Goal: Navigation & Orientation: Find specific page/section

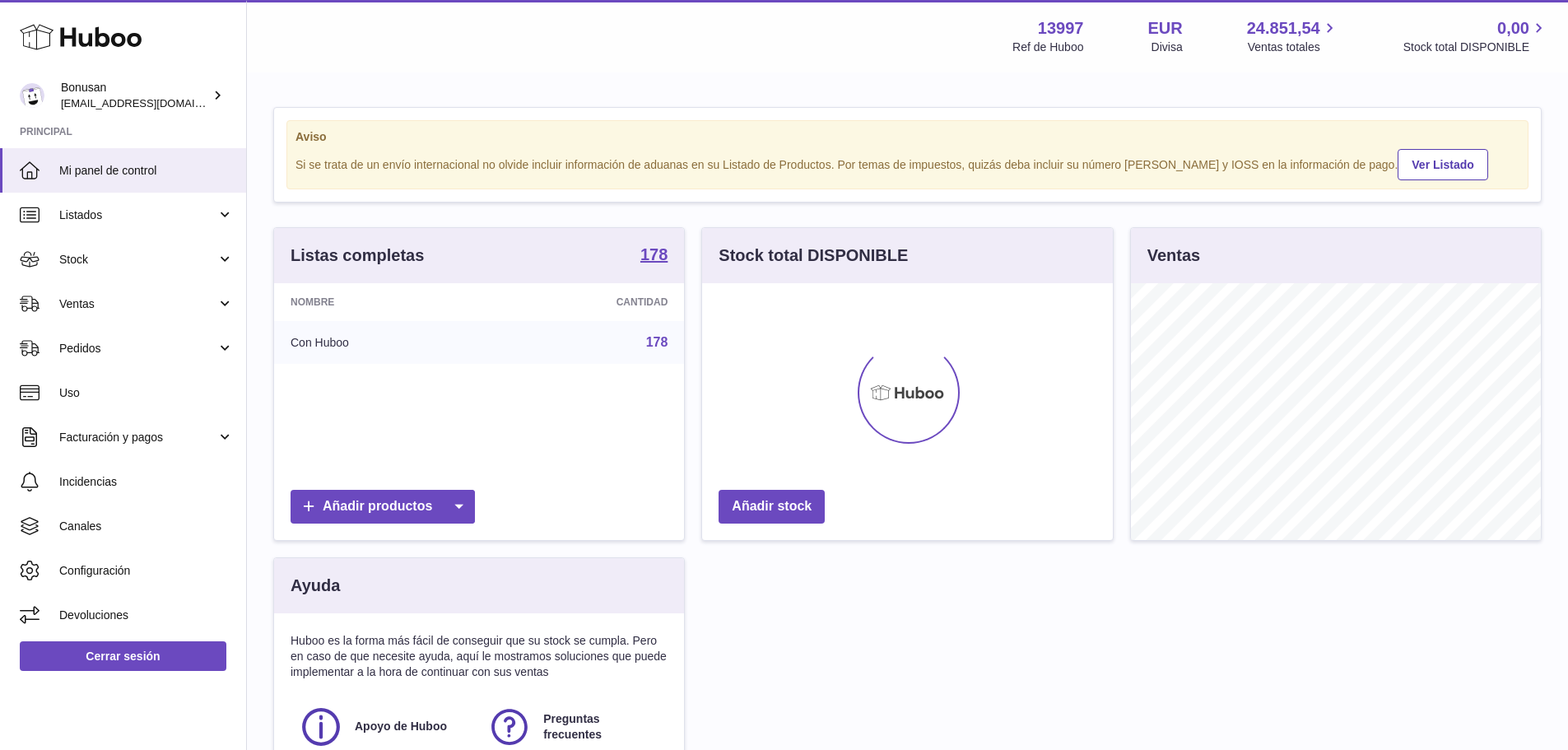
scroll to position [256, 410]
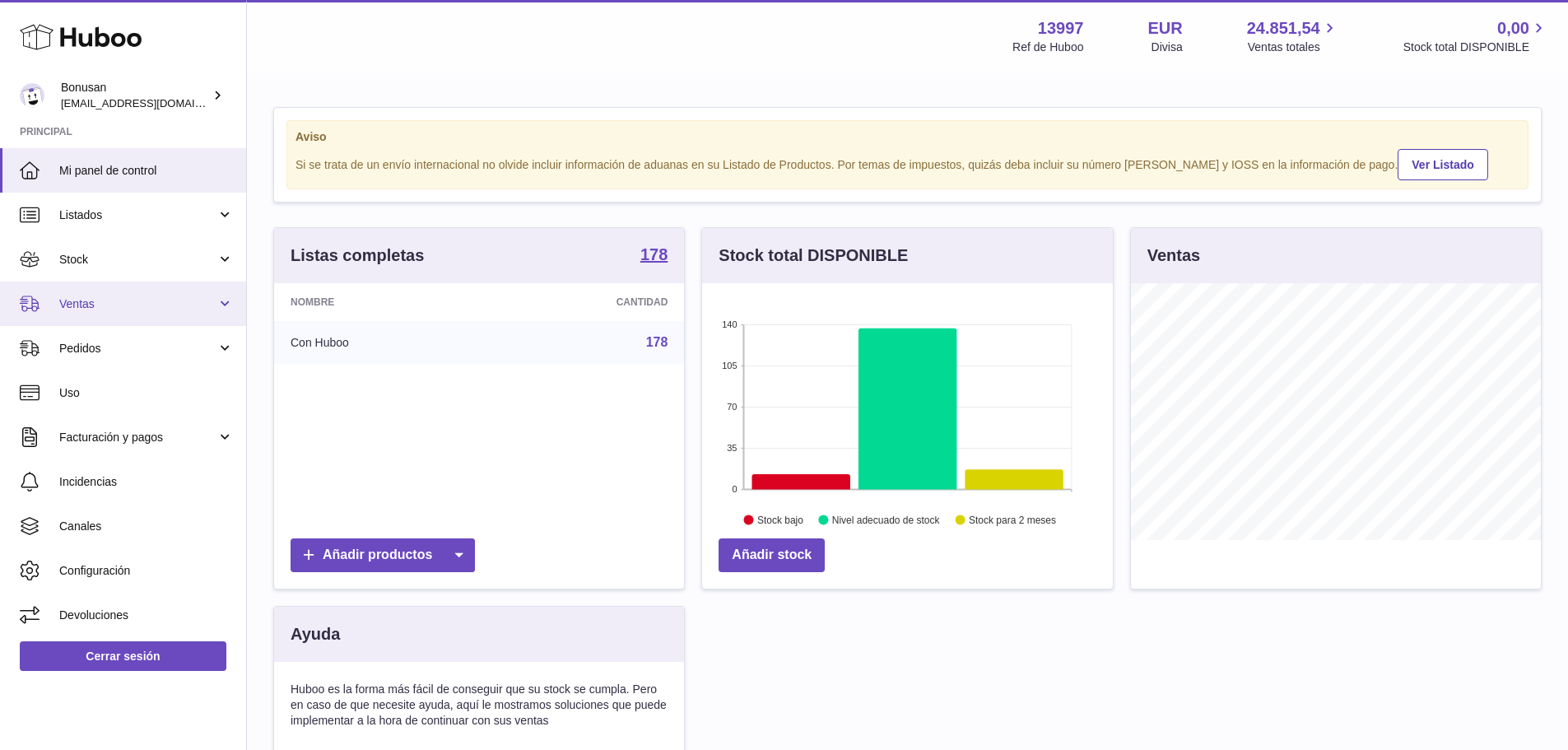
click at [222, 306] on link "Ventas" at bounding box center [123, 304] width 246 height 45
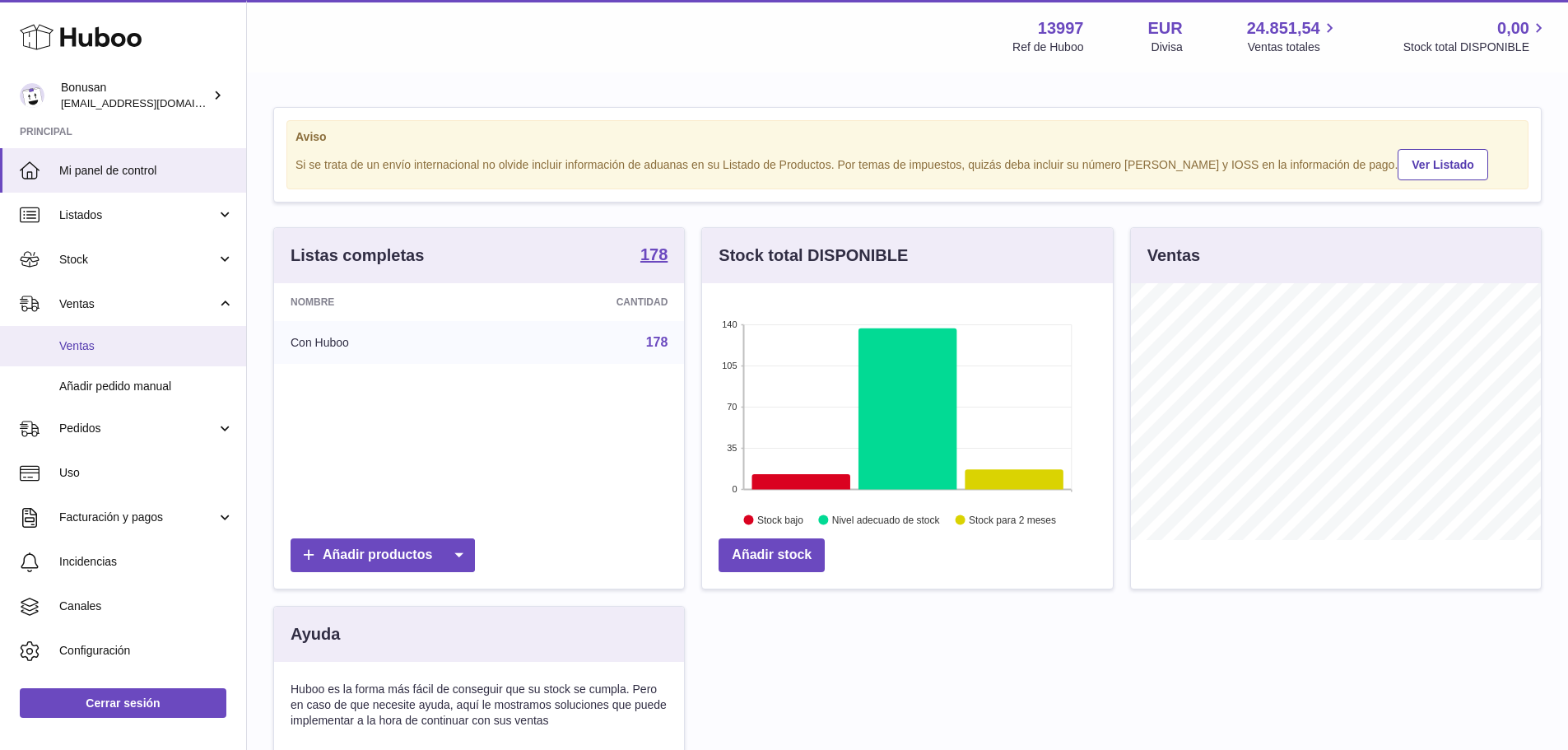
click at [89, 346] on span "Ventas" at bounding box center [146, 346] width 174 height 15
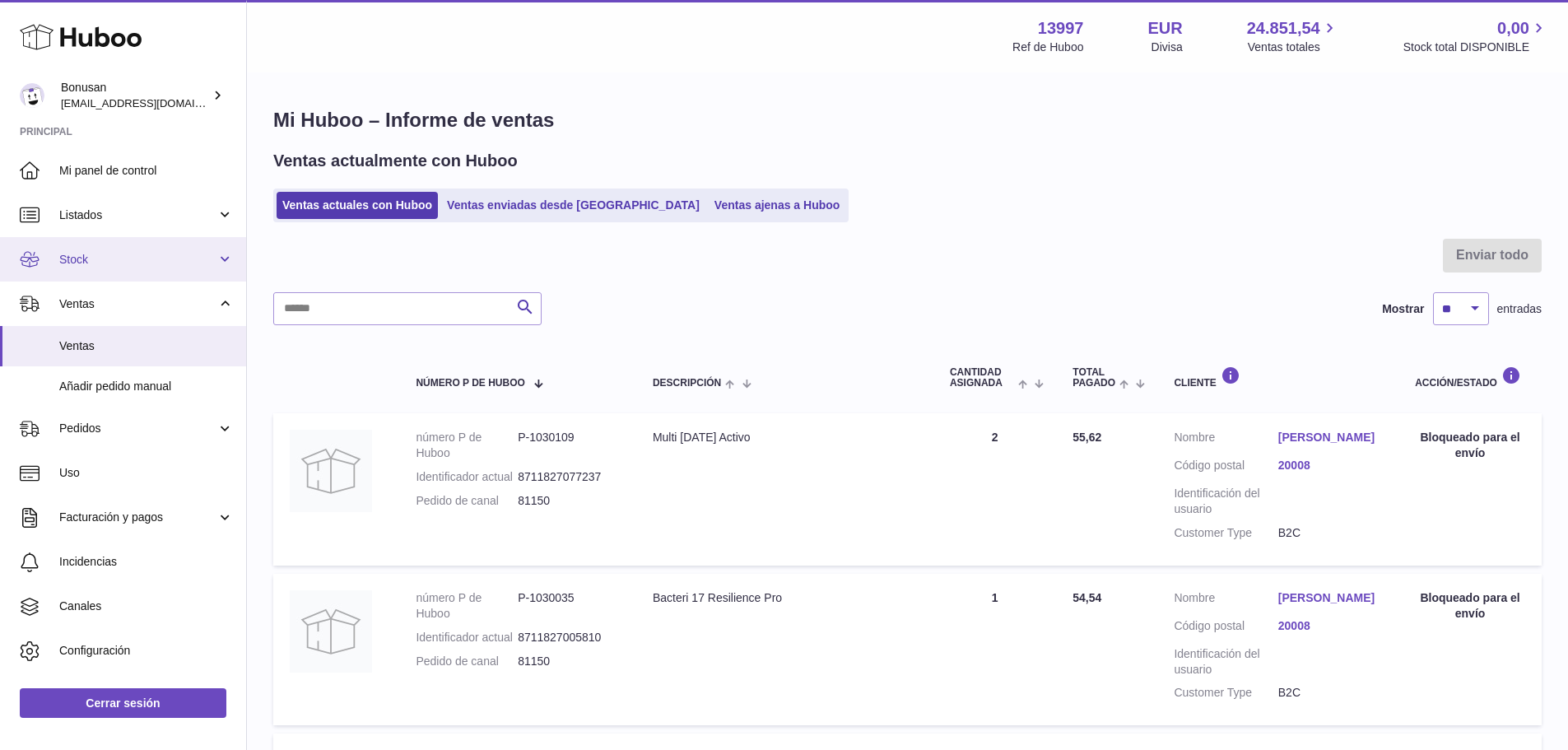
click at [77, 260] on span "Stock" at bounding box center [138, 260] width 157 height 15
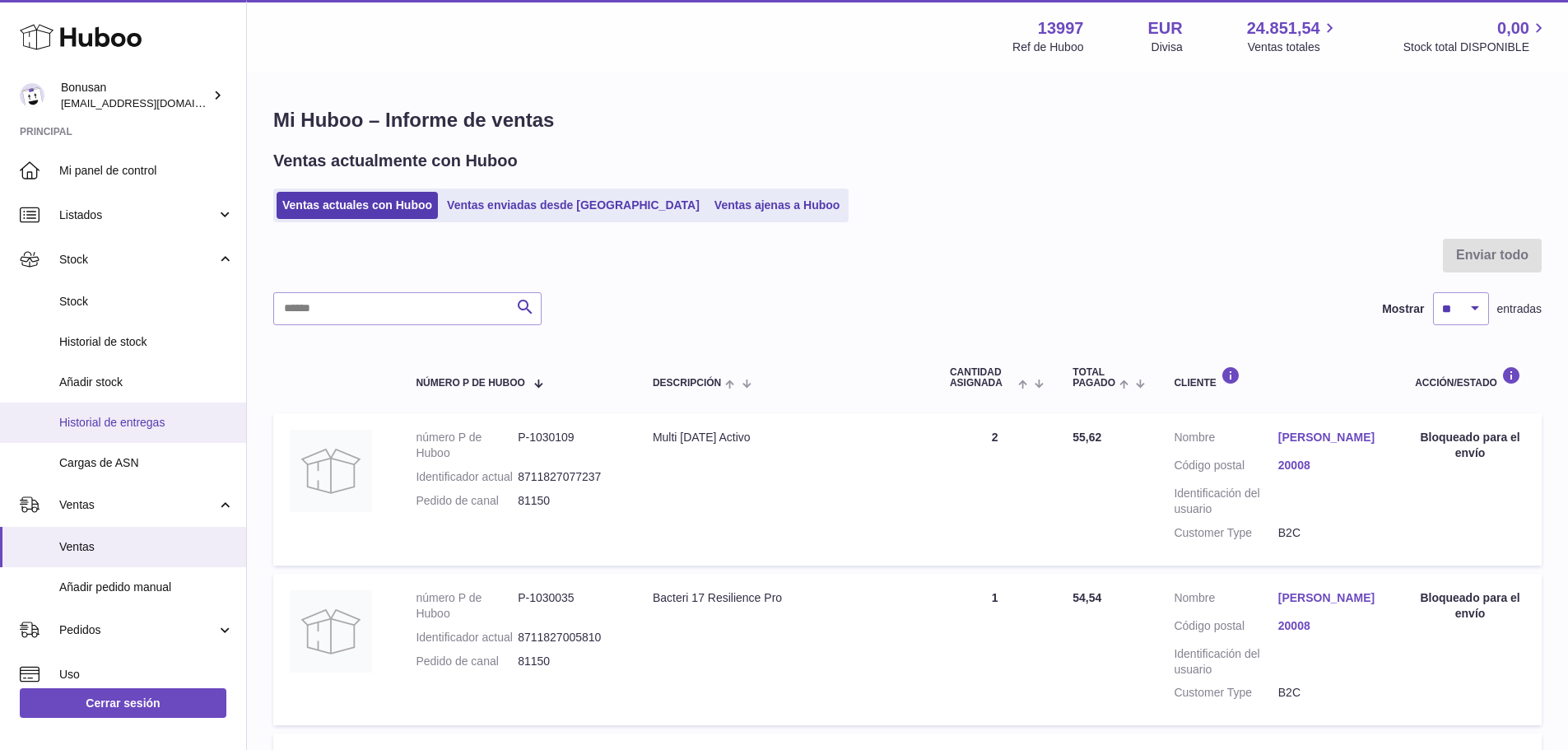
click at [154, 422] on span "Historial de entregas" at bounding box center [146, 422] width 174 height 15
